Goal: Check status: Check status

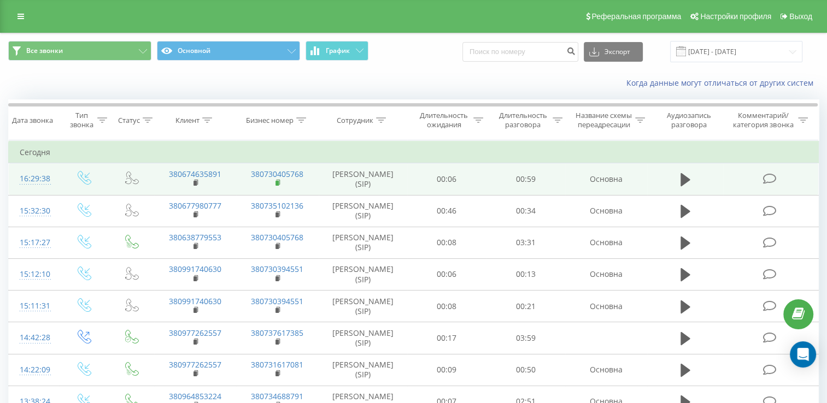
click at [276, 186] on rect at bounding box center [276, 183] width 3 height 5
click at [198, 187] on icon at bounding box center [196, 183] width 6 height 8
click at [194, 186] on rect at bounding box center [194, 183] width 3 height 5
click at [278, 186] on rect at bounding box center [276, 183] width 3 height 5
click at [196, 187] on icon at bounding box center [196, 183] width 6 height 8
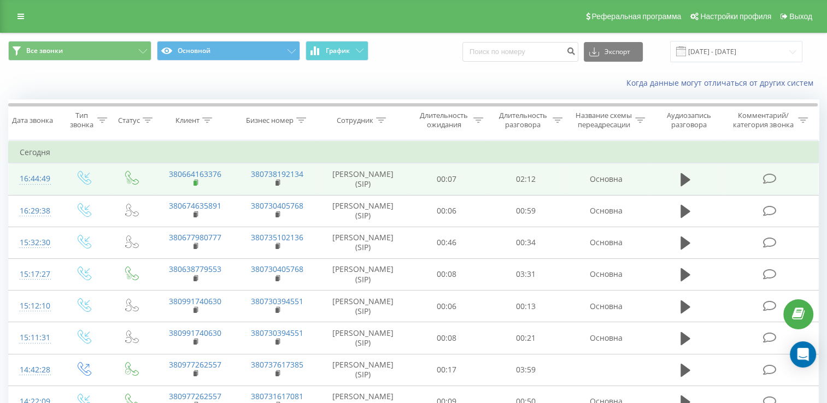
click at [193, 186] on rect at bounding box center [194, 183] width 3 height 5
click at [192, 191] on td "380664163376" at bounding box center [195, 179] width 82 height 32
click at [196, 186] on rect at bounding box center [194, 183] width 3 height 5
